Goal: Transaction & Acquisition: Purchase product/service

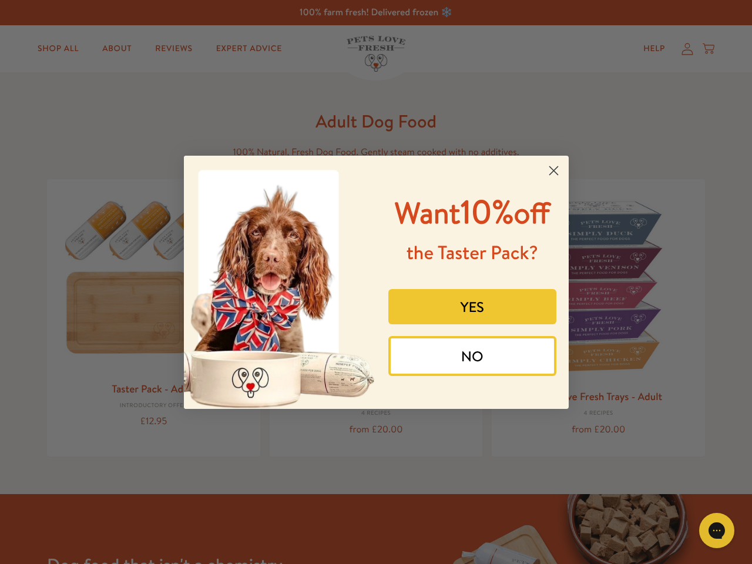
click at [376, 282] on div "Want 10% off the Taster Pack? YES NO" at bounding box center [468, 282] width 184 height 230
click at [553, 170] on icon "Close dialog" at bounding box center [553, 170] width 8 height 8
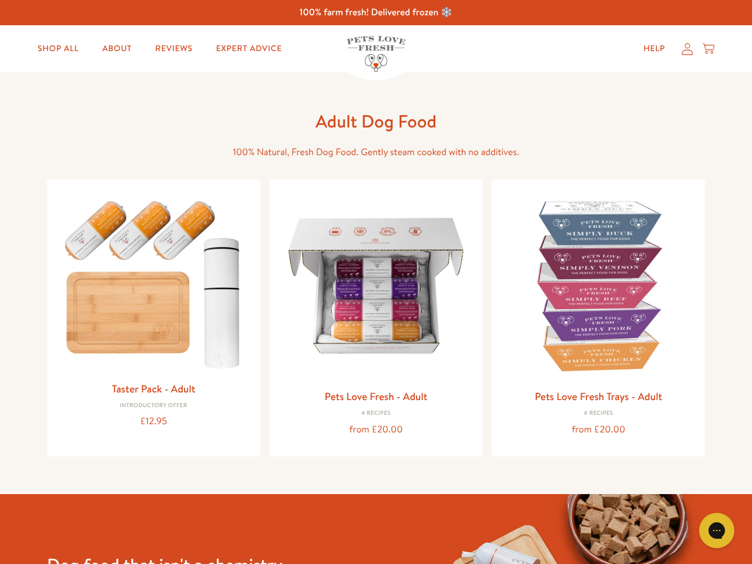
click at [472, 307] on div "YES" at bounding box center [472, 328] width 175 height 59
click at [472, 356] on div "Pets Love Fresh - Adult 4 Recipes from £20.00" at bounding box center [376, 317] width 213 height 277
click at [726, 530] on div "Gorgias live chat" at bounding box center [716, 530] width 23 height 23
